Goal: Communication & Community: Answer question/provide support

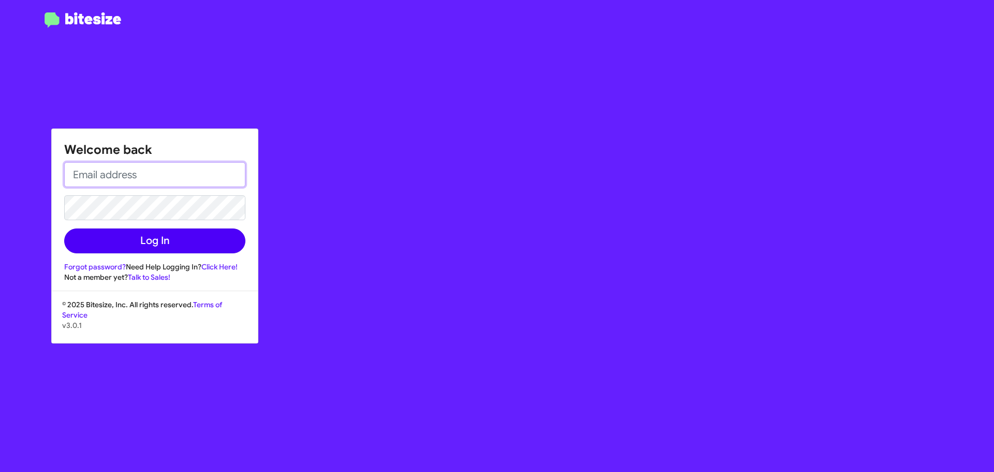
type input "[EMAIL_ADDRESS][DOMAIN_NAME]"
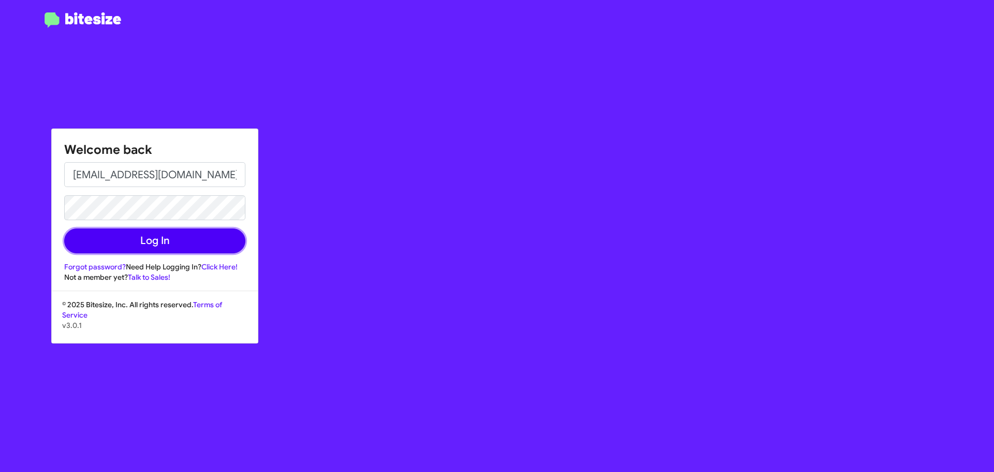
click at [154, 243] on button "Log In" at bounding box center [154, 240] width 181 height 25
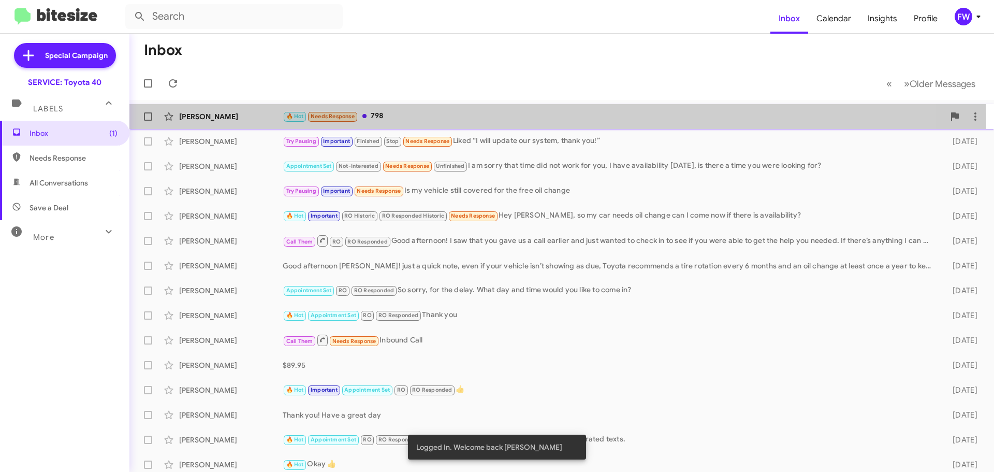
click at [238, 122] on div "[PERSON_NAME] 🔥 Hot Needs Response 798 18 hours ago" at bounding box center [562, 116] width 848 height 21
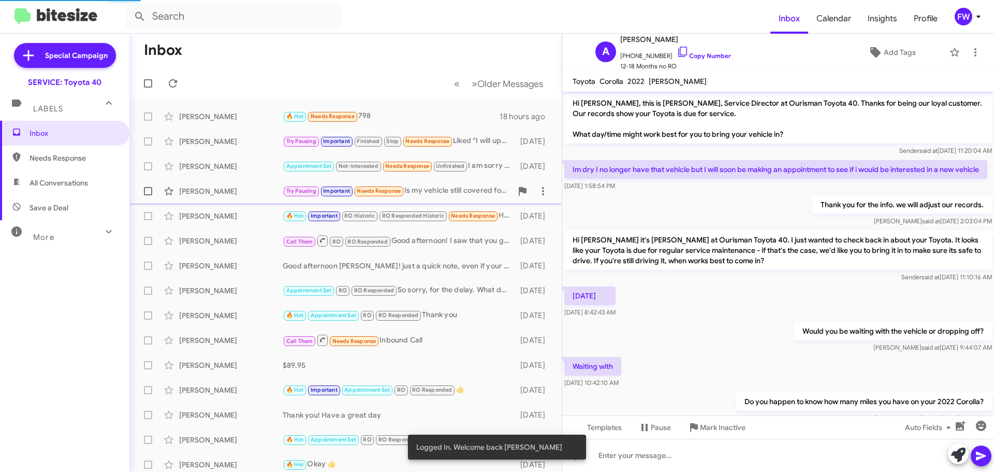
scroll to position [79, 0]
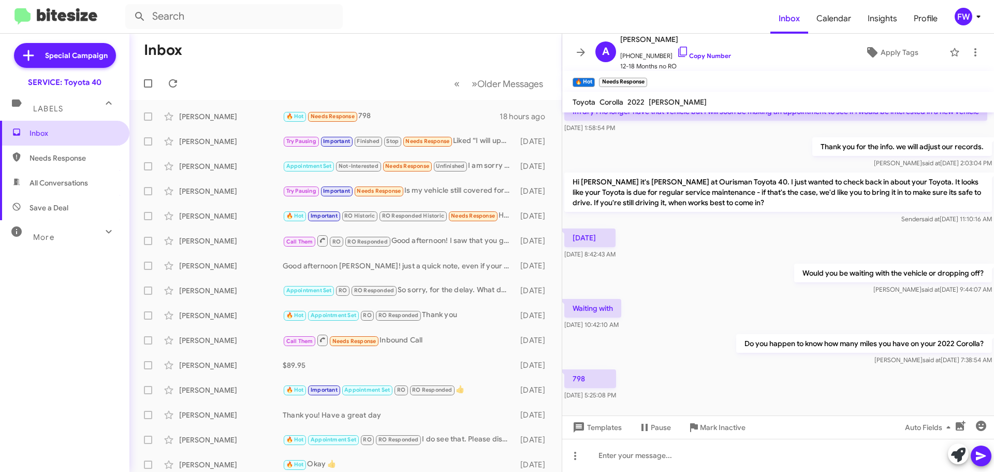
click at [51, 130] on span "Inbox" at bounding box center [74, 133] width 88 height 10
